Goal: Find specific page/section: Find specific page/section

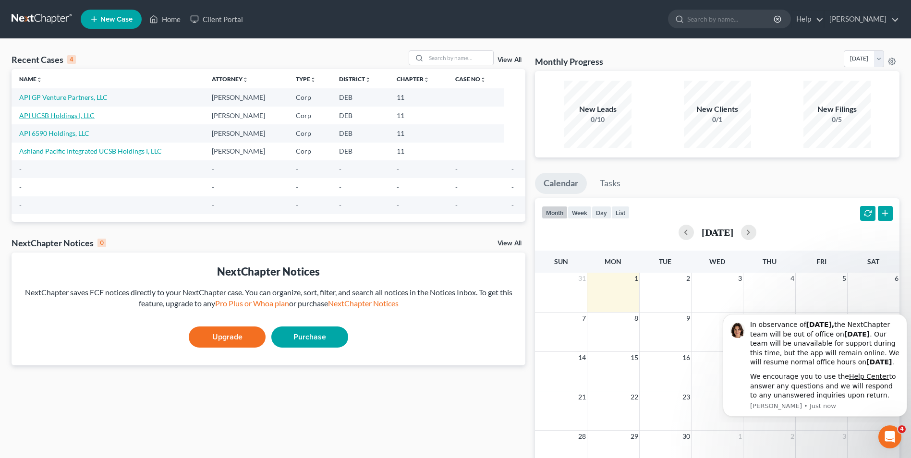
click at [80, 114] on link "API UCSB Holdings I, LLC" at bounding box center [56, 115] width 75 height 8
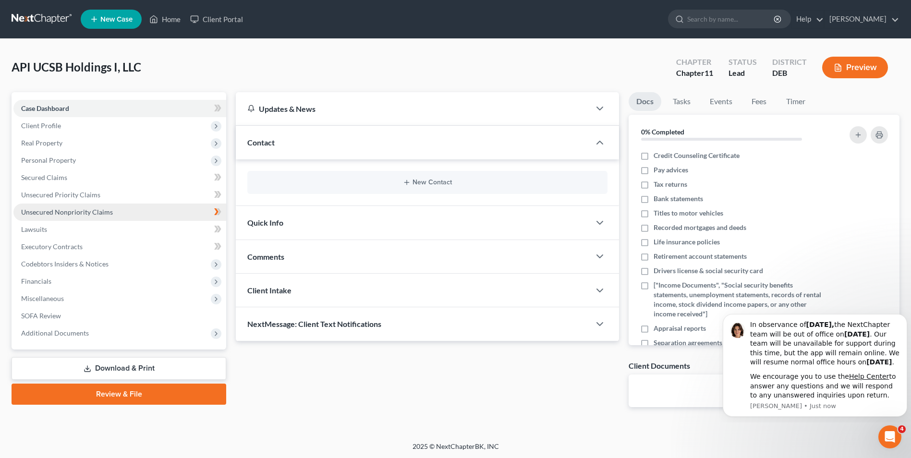
click at [80, 209] on span "Unsecured Nonpriority Claims" at bounding box center [67, 212] width 92 height 8
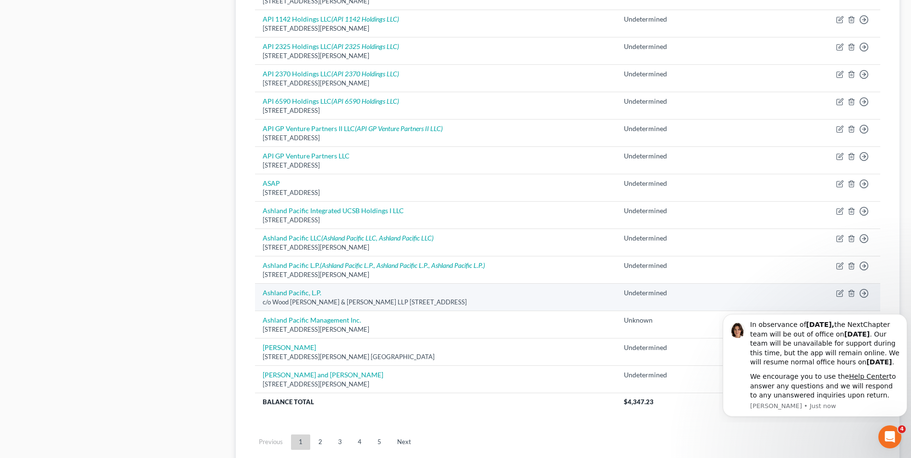
scroll to position [651, 0]
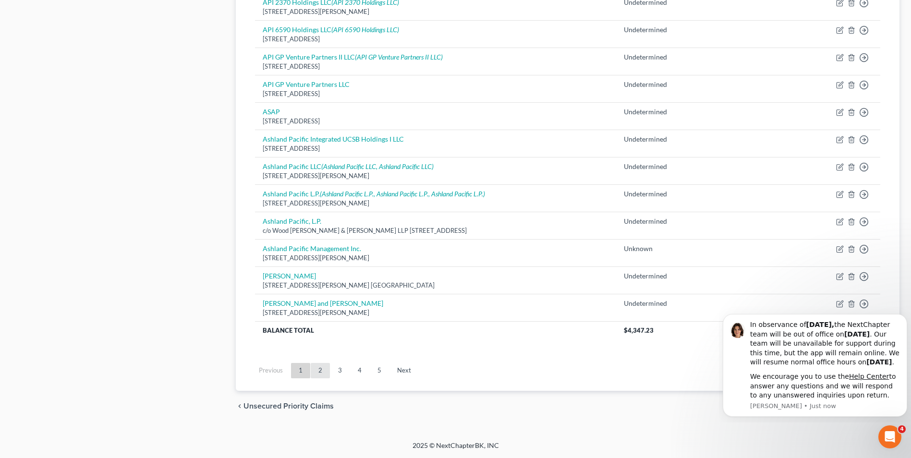
click at [323, 374] on link "2" at bounding box center [320, 370] width 19 height 15
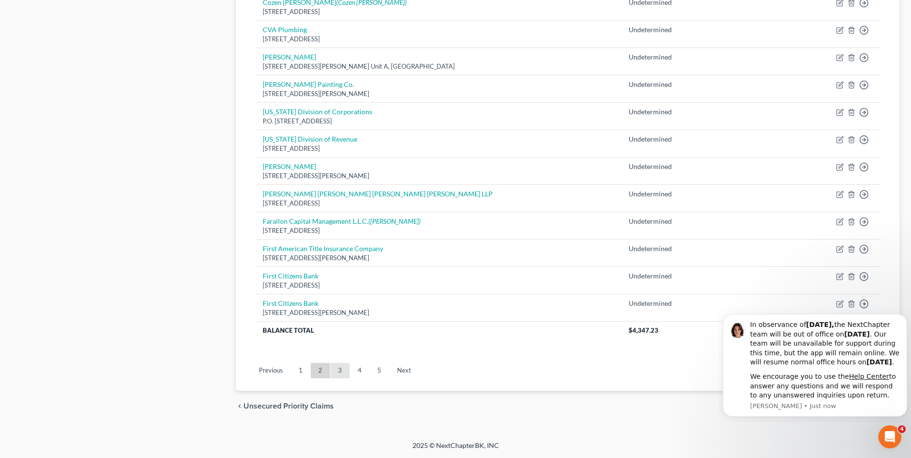
click at [338, 367] on link "3" at bounding box center [339, 370] width 19 height 15
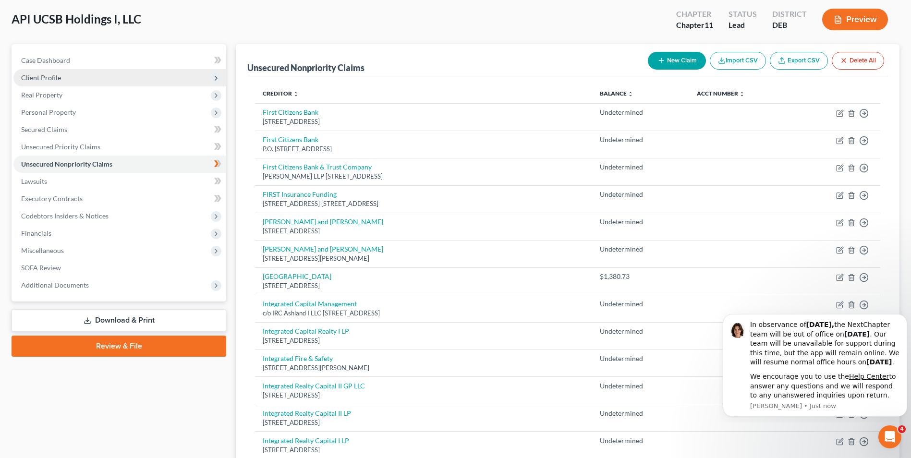
scroll to position [0, 0]
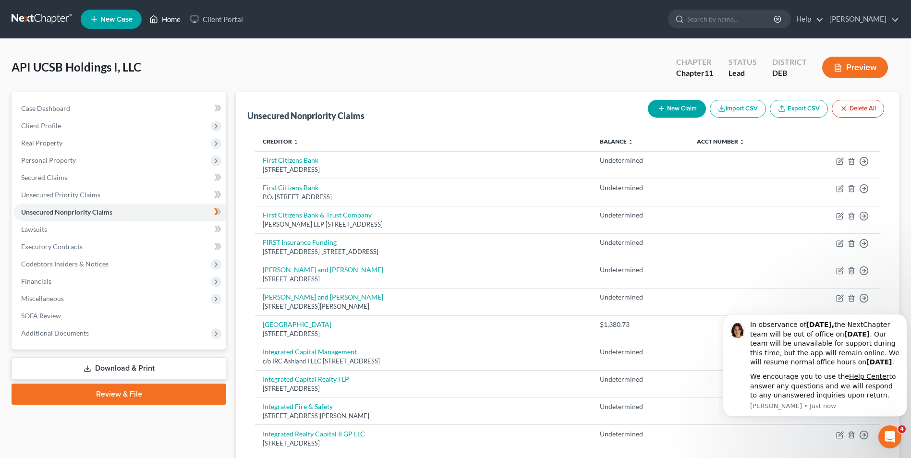
click at [172, 21] on link "Home" at bounding box center [165, 19] width 41 height 17
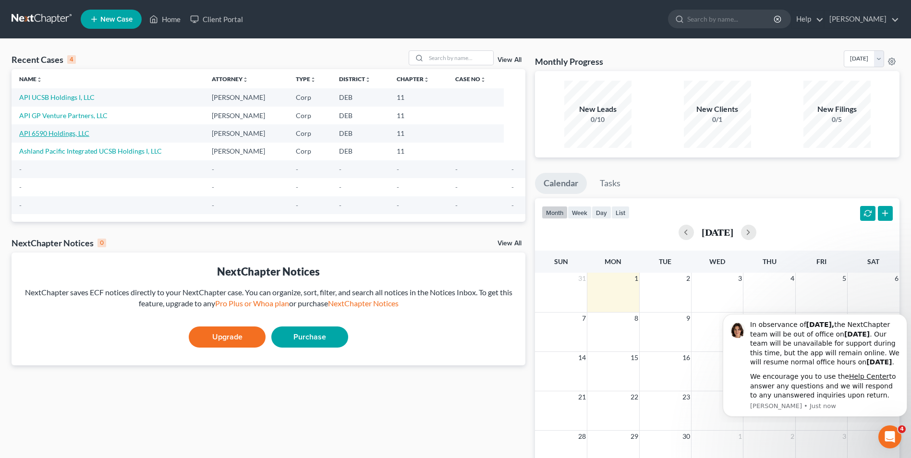
click at [64, 132] on link "API 6590 Holdings, LLC" at bounding box center [54, 133] width 70 height 8
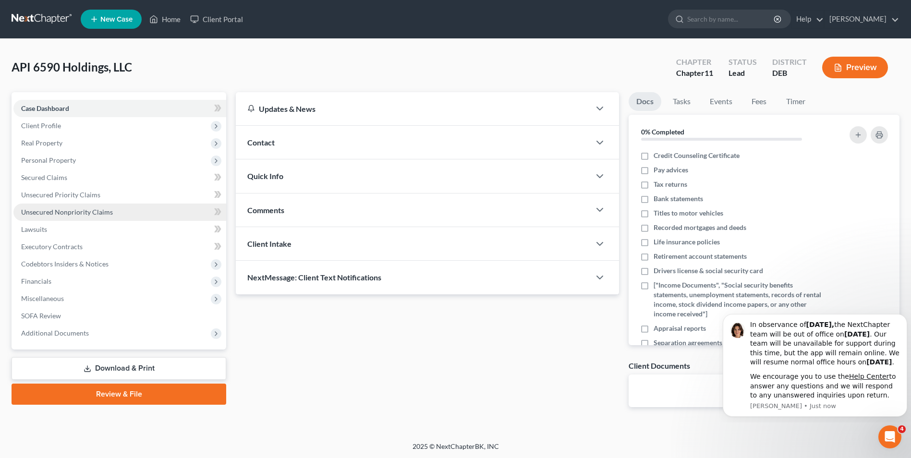
click at [89, 213] on span "Unsecured Nonpriority Claims" at bounding box center [67, 212] width 92 height 8
